Goal: Transaction & Acquisition: Purchase product/service

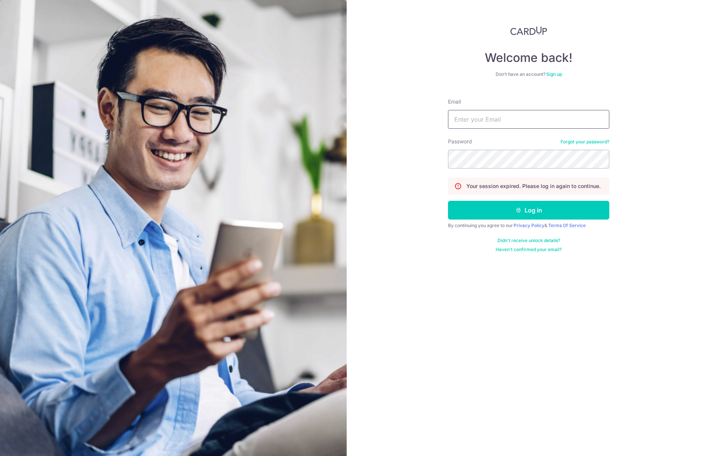
click at [479, 122] on input "Email" at bounding box center [528, 119] width 161 height 19
type input "ivanteng@hotmail.com"
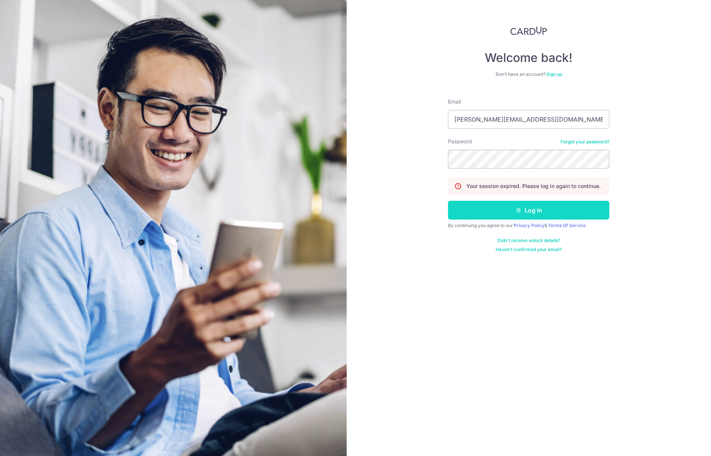
click at [509, 208] on button "Log in" at bounding box center [528, 210] width 161 height 19
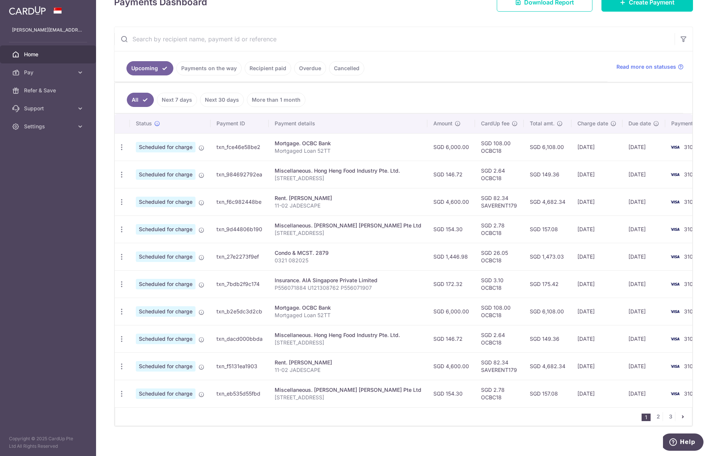
scroll to position [128, 0]
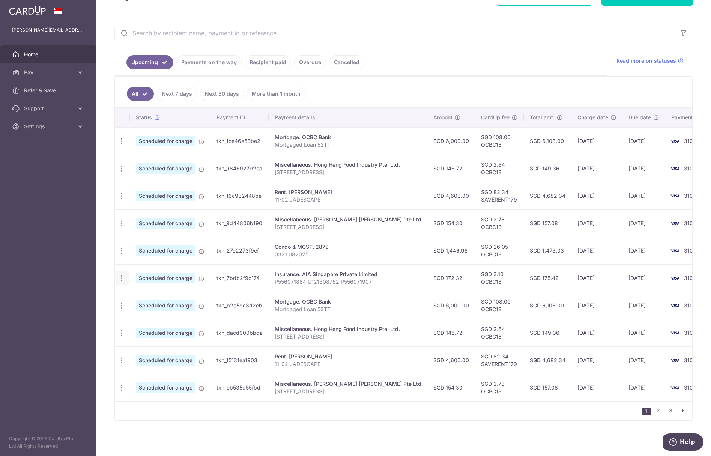
click at [119, 274] on icon "button" at bounding box center [122, 278] width 8 height 8
click at [145, 294] on span "Update payment" at bounding box center [161, 298] width 51 height 9
radio input "true"
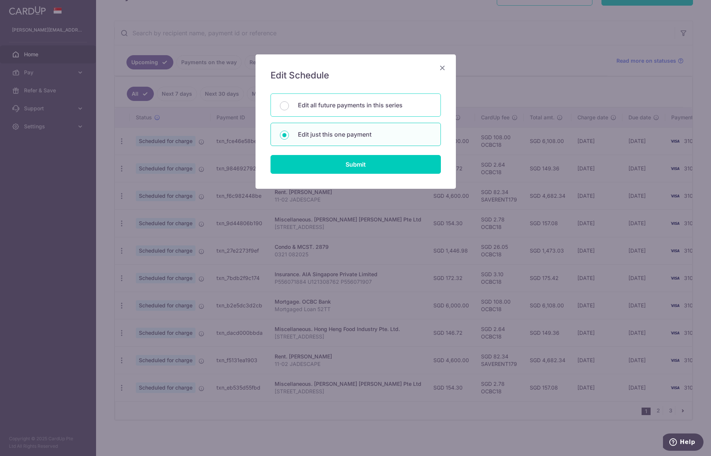
click at [326, 106] on p "Edit all future payments in this series" at bounding box center [365, 105] width 134 height 9
click at [289, 106] on input "Edit all future payments in this series" at bounding box center [284, 105] width 9 height 9
radio input "true"
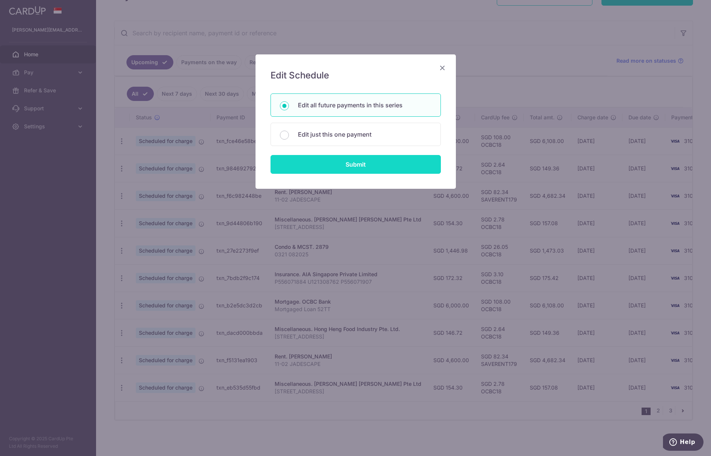
click at [330, 166] on input "Submit" at bounding box center [356, 164] width 170 height 19
radio input "true"
type input "172.32"
type input "P556071884 U121308762 P556071907"
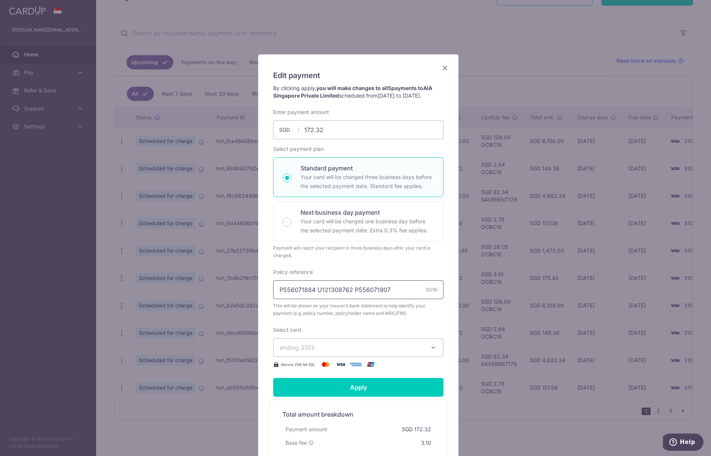
click at [287, 297] on input "P556071884 U121308762 P556071907" at bounding box center [358, 289] width 170 height 19
drag, startPoint x: 287, startPoint y: 297, endPoint x: 257, endPoint y: 299, distance: 29.7
click at [258, 299] on div "Edit payment By clicking apply, you will make changes to all 5 payments to AIA …" at bounding box center [358, 281] width 200 height 455
click at [314, 296] on input "P556071884 U121308762 P556071907" at bounding box center [358, 289] width 170 height 19
click at [441, 66] on icon "Close" at bounding box center [445, 67] width 9 height 9
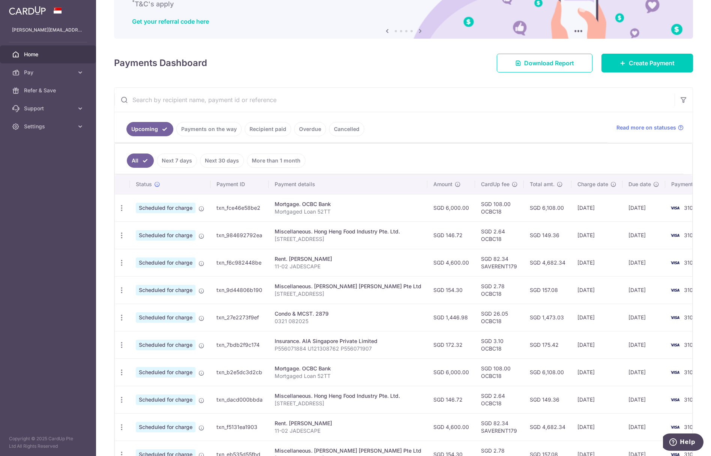
scroll to position [56, 0]
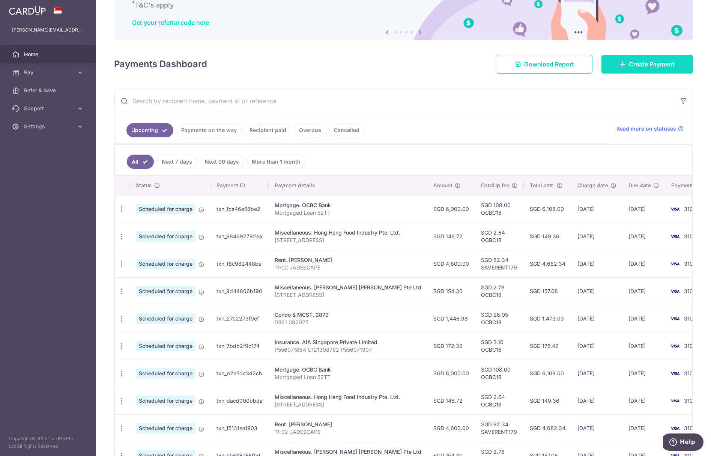
click at [656, 67] on span "Create Payment" at bounding box center [652, 64] width 46 height 9
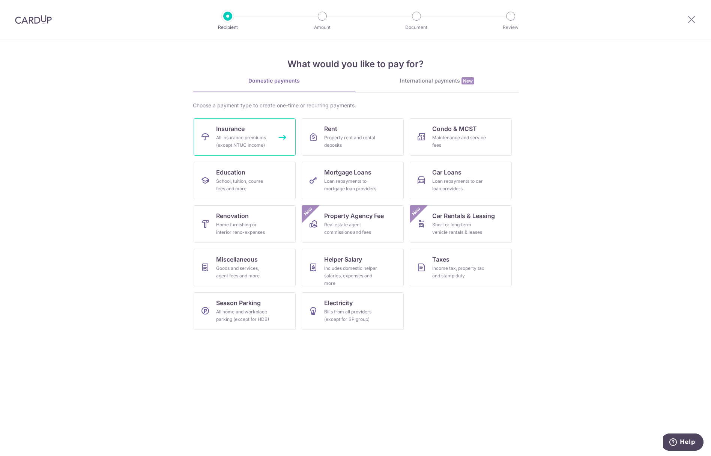
click at [256, 135] on div "All insurance premiums (except NTUC Income)" at bounding box center [243, 141] width 54 height 15
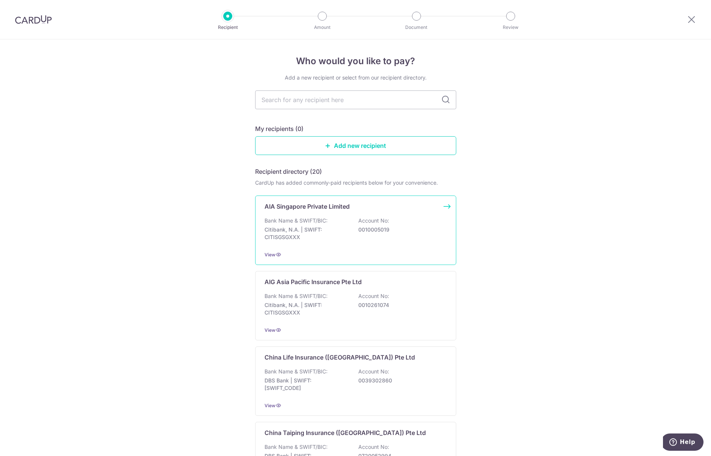
click at [295, 215] on div "AIA Singapore Private Limited Bank Name & SWIFT/BIC: Citibank, N.A. | SWIFT: CI…" at bounding box center [355, 230] width 201 height 69
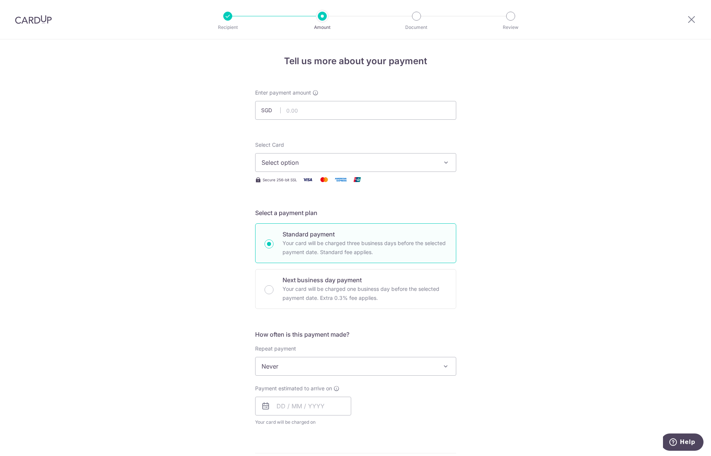
click at [299, 160] on span "Select option" at bounding box center [349, 162] width 175 height 9
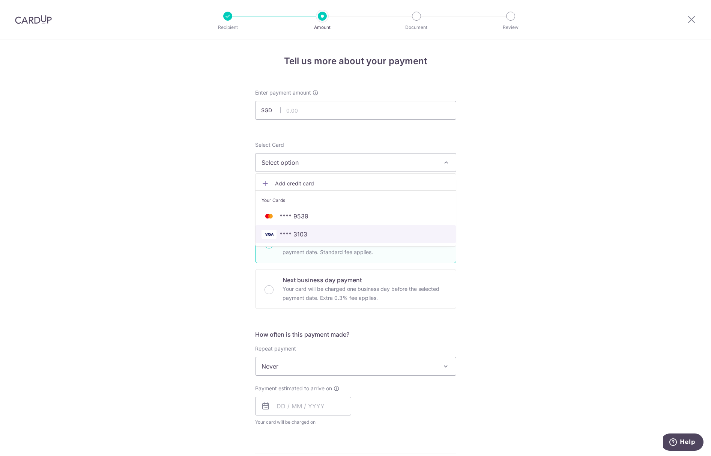
click at [304, 235] on span "**** 3103" at bounding box center [294, 234] width 28 height 9
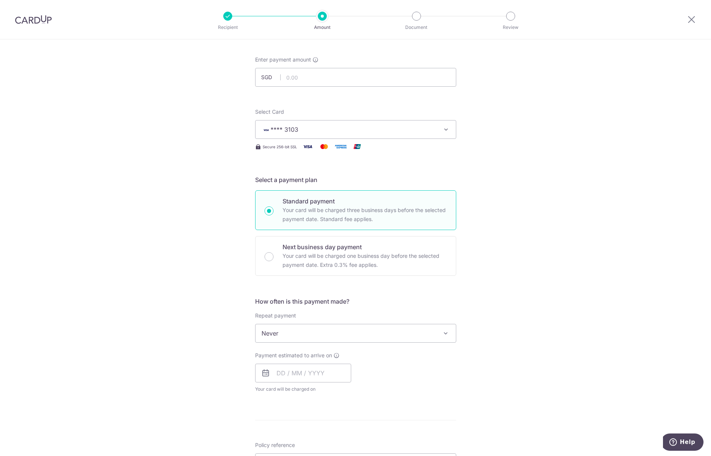
scroll to position [38, 0]
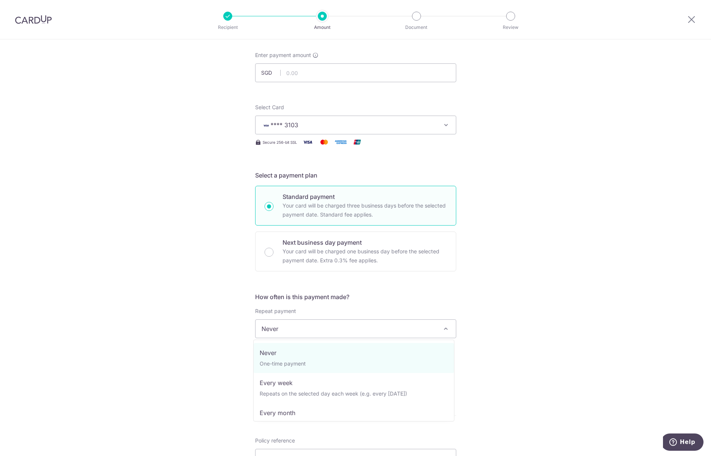
click at [280, 330] on span "Never" at bounding box center [356, 329] width 200 height 18
select select "3"
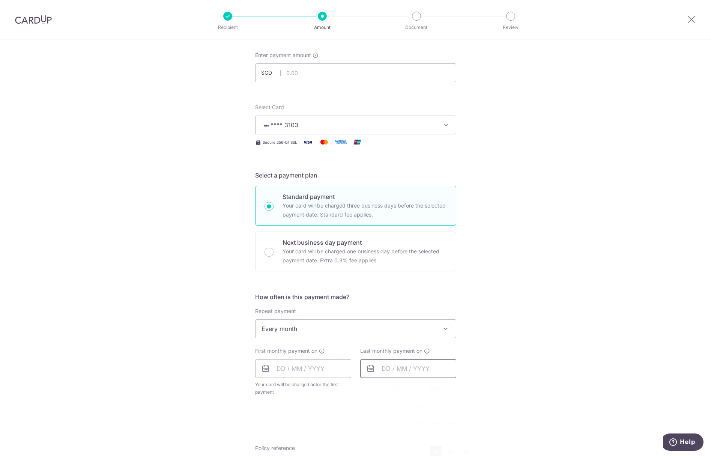
click at [380, 369] on input "text" at bounding box center [408, 368] width 96 height 19
click at [282, 369] on input "text" at bounding box center [303, 368] width 96 height 19
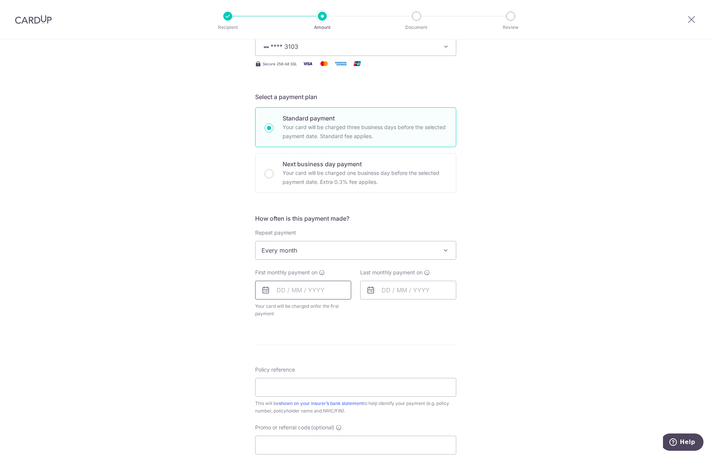
scroll to position [117, 0]
click at [321, 288] on input "text" at bounding box center [303, 289] width 96 height 19
click at [280, 289] on input "text" at bounding box center [303, 289] width 96 height 19
click at [265, 288] on icon at bounding box center [265, 289] width 9 height 9
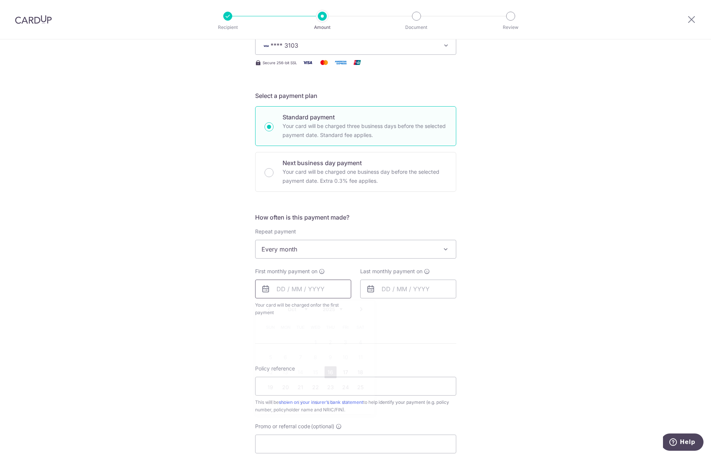
click at [296, 285] on input "text" at bounding box center [303, 289] width 96 height 19
click at [331, 374] on link "16" at bounding box center [331, 372] width 12 height 12
type input "16/10/2025"
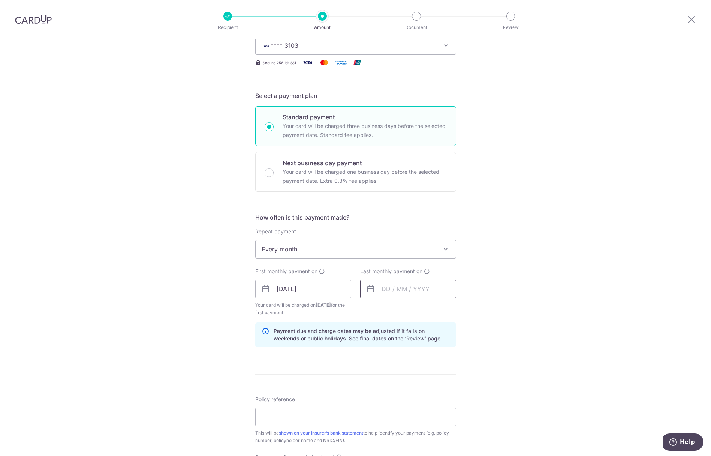
click at [385, 291] on input "text" at bounding box center [408, 289] width 96 height 19
click at [445, 308] on select "2025 2026 2027 2028 2029 2030 2031 2032 2033 2034 2035" at bounding box center [438, 309] width 20 height 6
click at [407, 309] on select "Jan Feb Mar Apr May Jun Jul Aug Sep Oct Nov Dec" at bounding box center [403, 309] width 20 height 6
click at [386, 374] on link "16" at bounding box center [391, 372] width 12 height 12
type input "[DATE]"
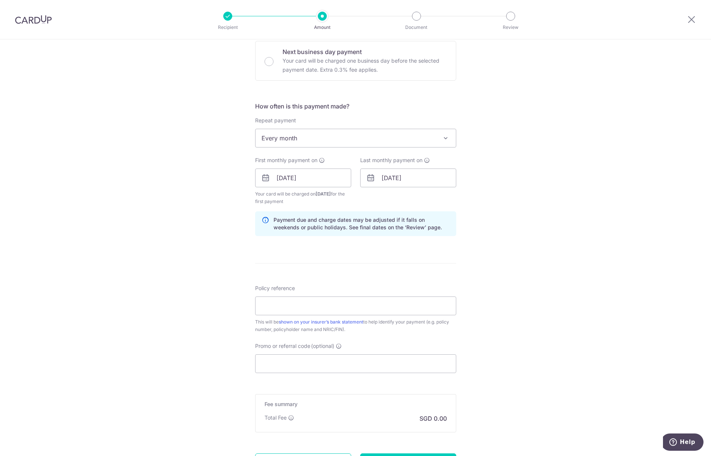
scroll to position [230, 0]
click at [304, 306] on input "Policy reference" at bounding box center [355, 304] width 201 height 19
click at [294, 303] on input "Policy reference" at bounding box center [355, 304] width 201 height 19
paste input "U120739727"
type input "U120739727"
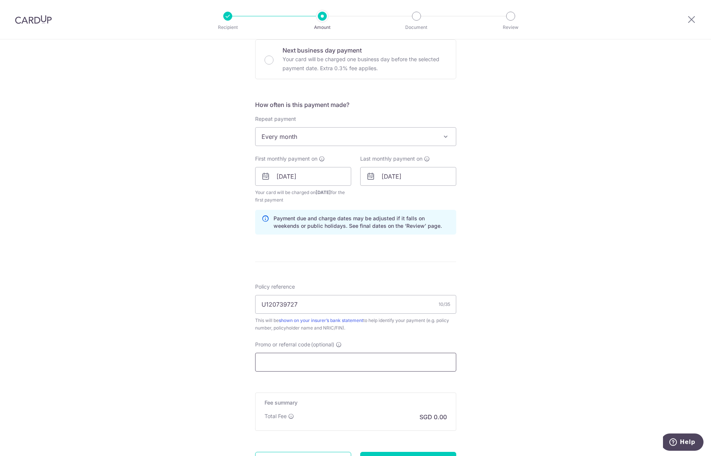
click at [283, 363] on input "Promo or referral code (optional)" at bounding box center [355, 362] width 201 height 19
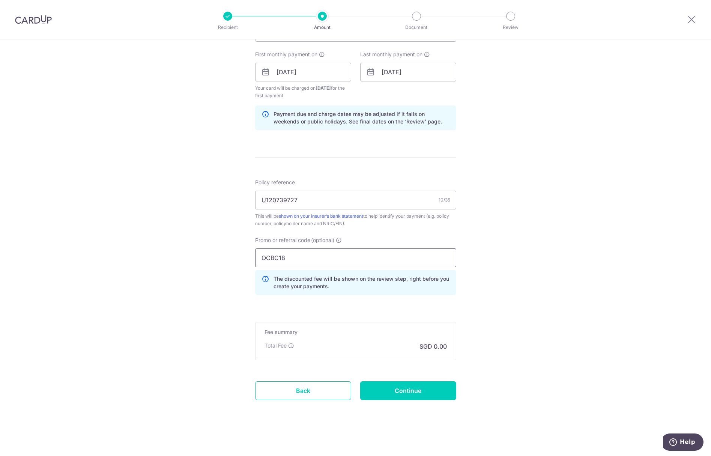
scroll to position [335, 0]
type input "OCBC18"
click at [389, 390] on input "Continue" at bounding box center [408, 390] width 96 height 19
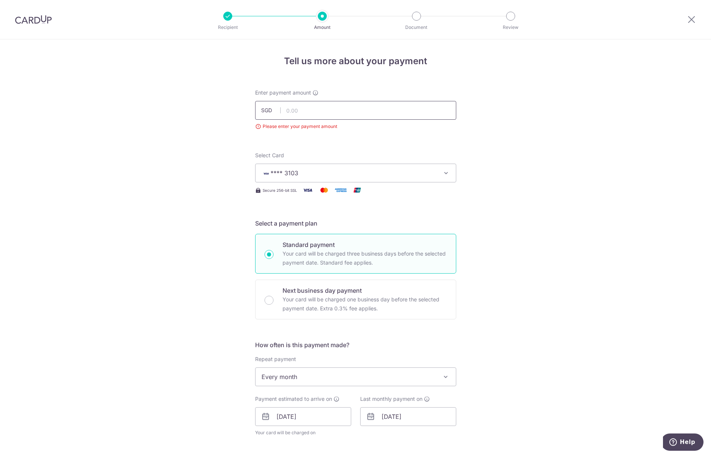
click at [315, 113] on input "text" at bounding box center [355, 110] width 201 height 19
type input "191.67"
click at [419, 141] on form "Enter payment amount SGD 191.67 Please enter your payment amount Select Card **…" at bounding box center [355, 408] width 201 height 639
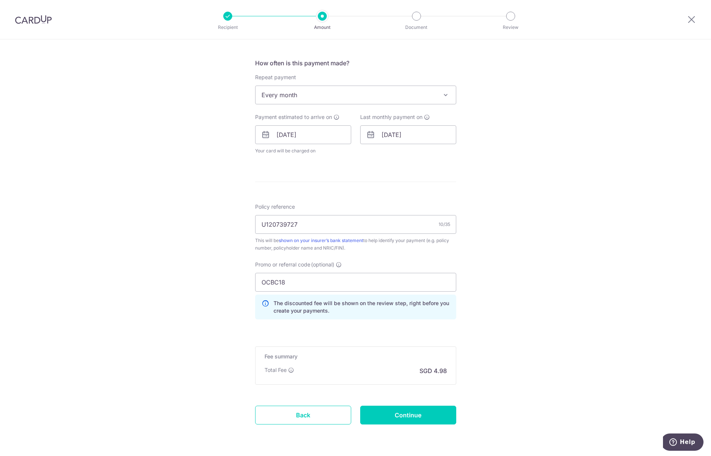
scroll to position [300, 0]
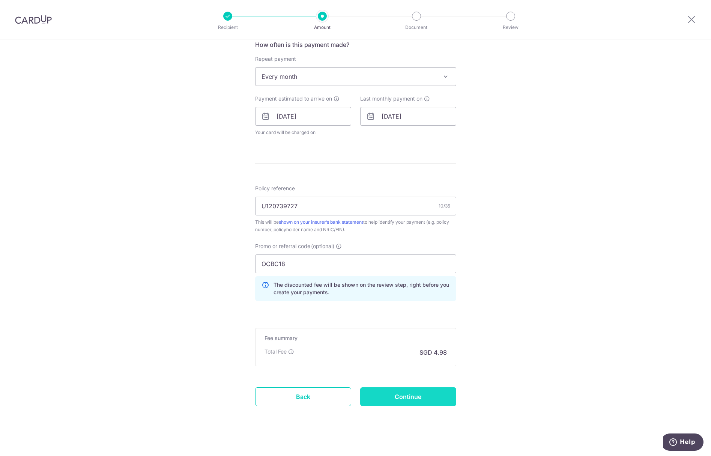
click at [400, 399] on input "Continue" at bounding box center [408, 396] width 96 height 19
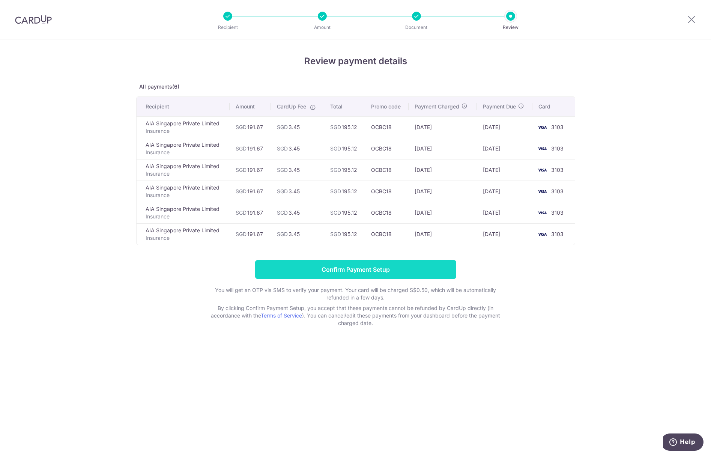
click at [347, 272] on input "Confirm Payment Setup" at bounding box center [355, 269] width 201 height 19
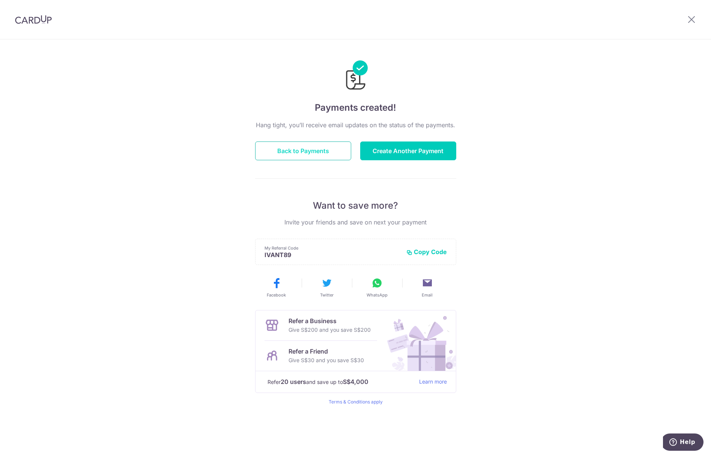
drag, startPoint x: 317, startPoint y: 150, endPoint x: 309, endPoint y: 152, distance: 7.3
click at [317, 150] on button "Back to Payments" at bounding box center [303, 151] width 96 height 19
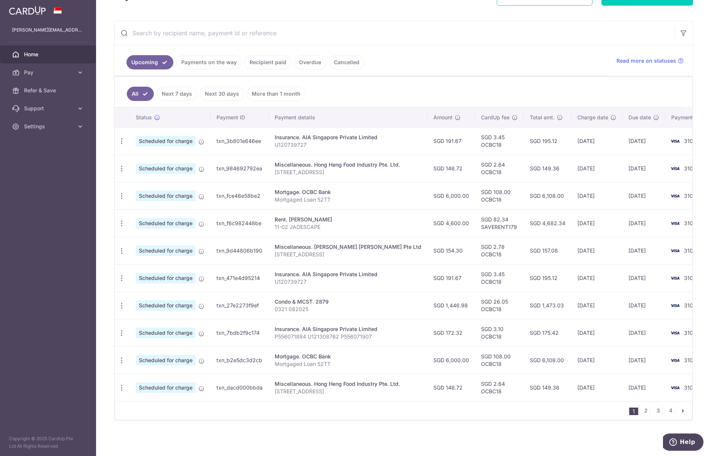
scroll to position [128, 0]
